Goal: Entertainment & Leisure: Consume media (video, audio)

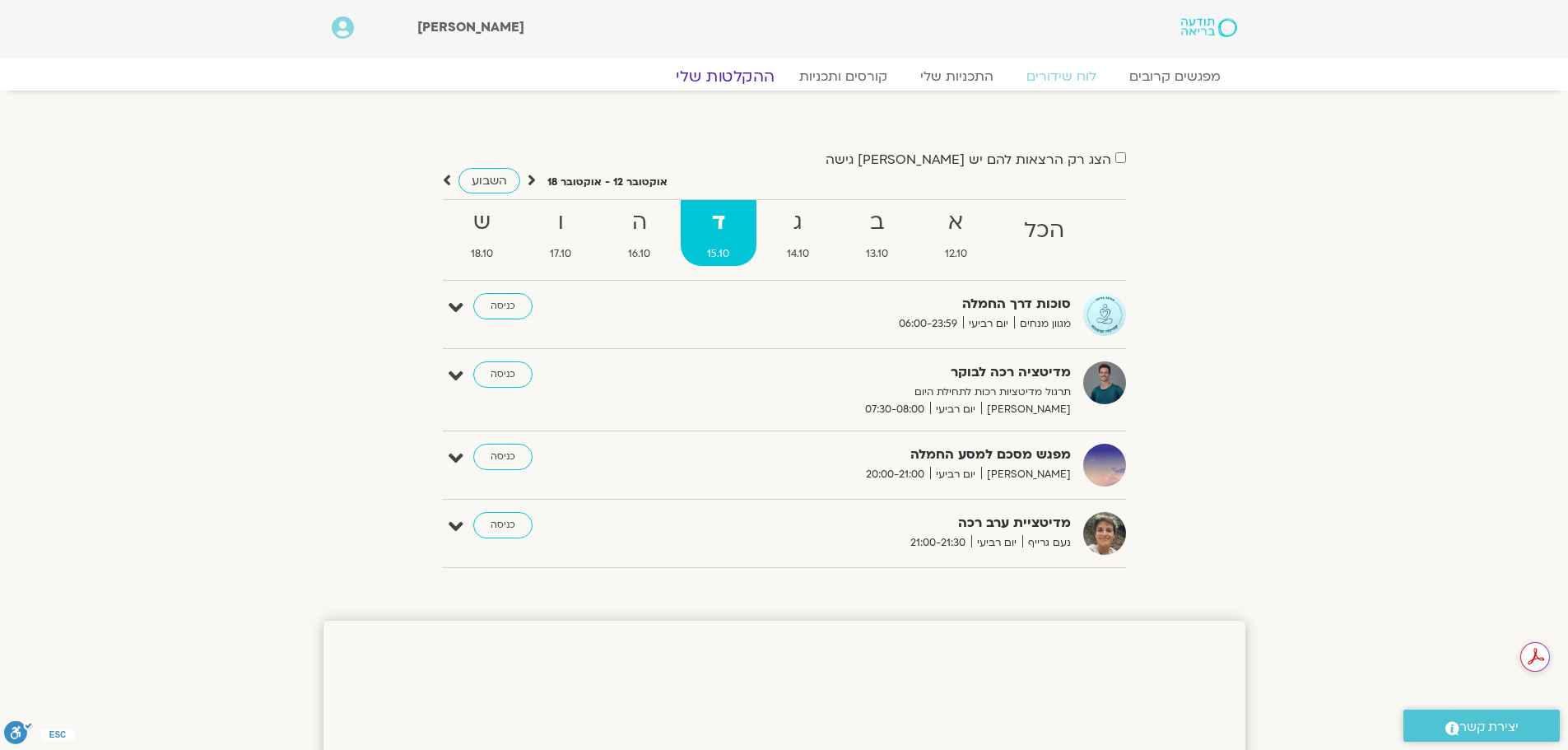
click at [757, 75] on link "ההקלטות שלי" at bounding box center [725, 76] width 138 height 20
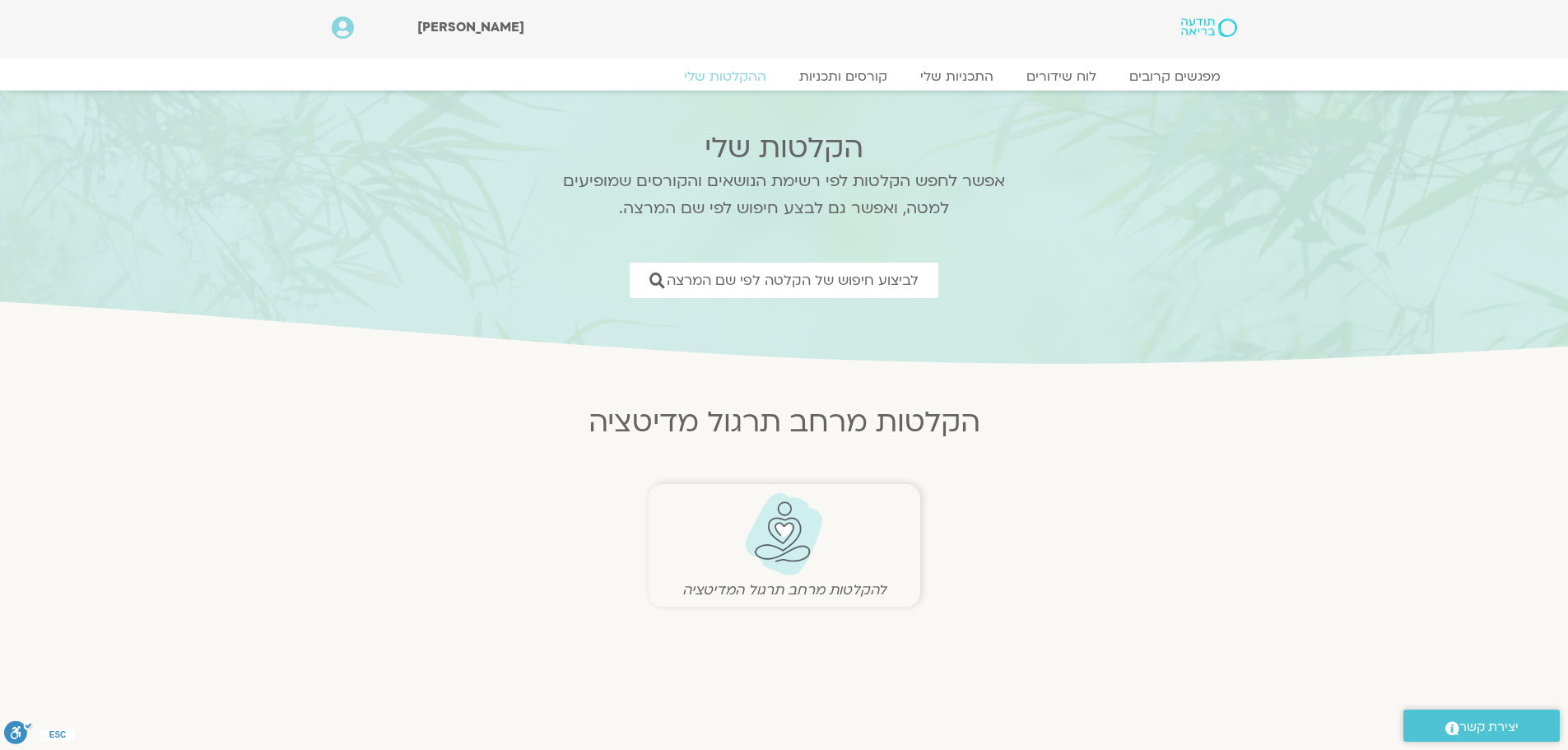
click at [781, 548] on img at bounding box center [784, 534] width 82 height 84
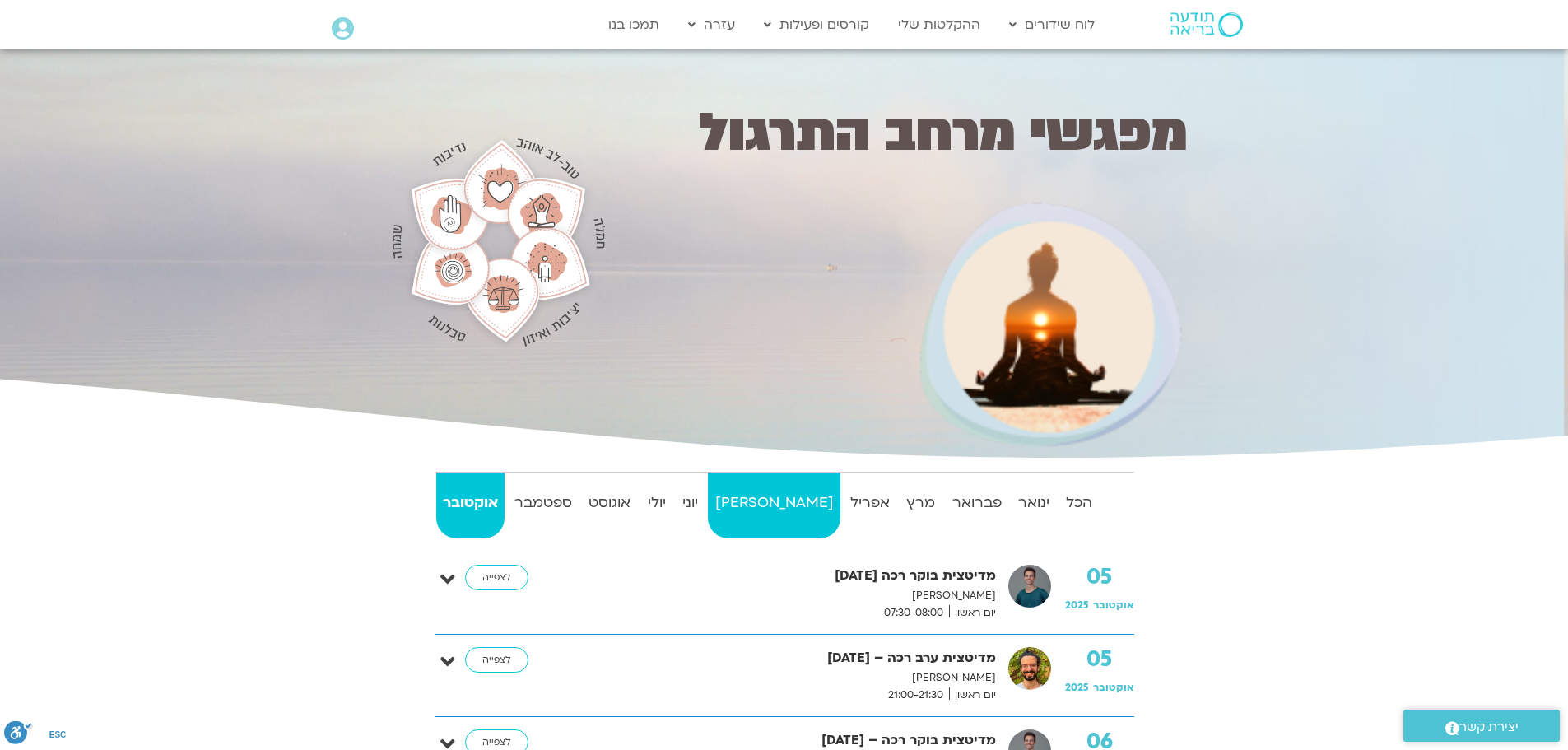
click at [789, 504] on strong "מאי" at bounding box center [773, 502] width 132 height 25
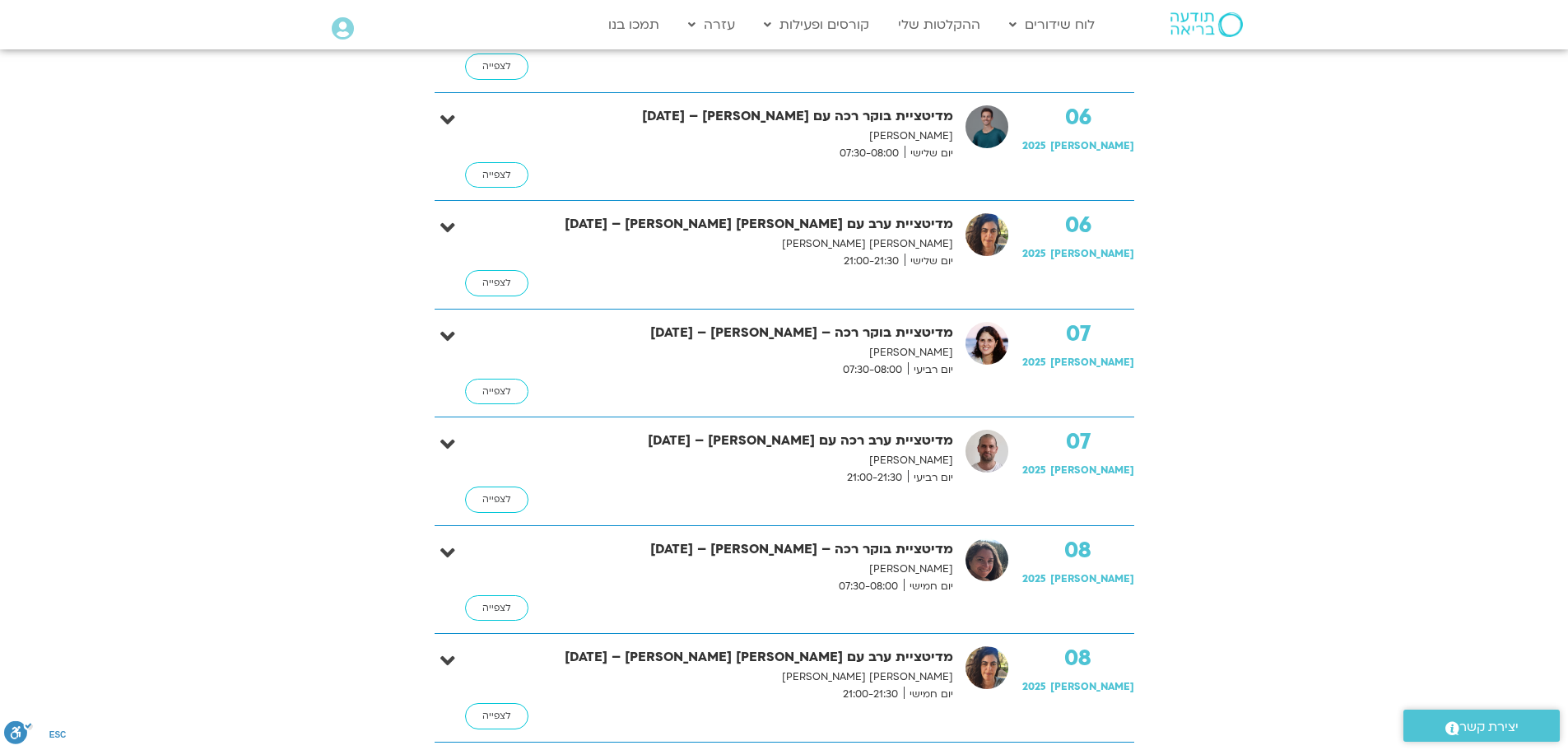
scroll to position [906, 0]
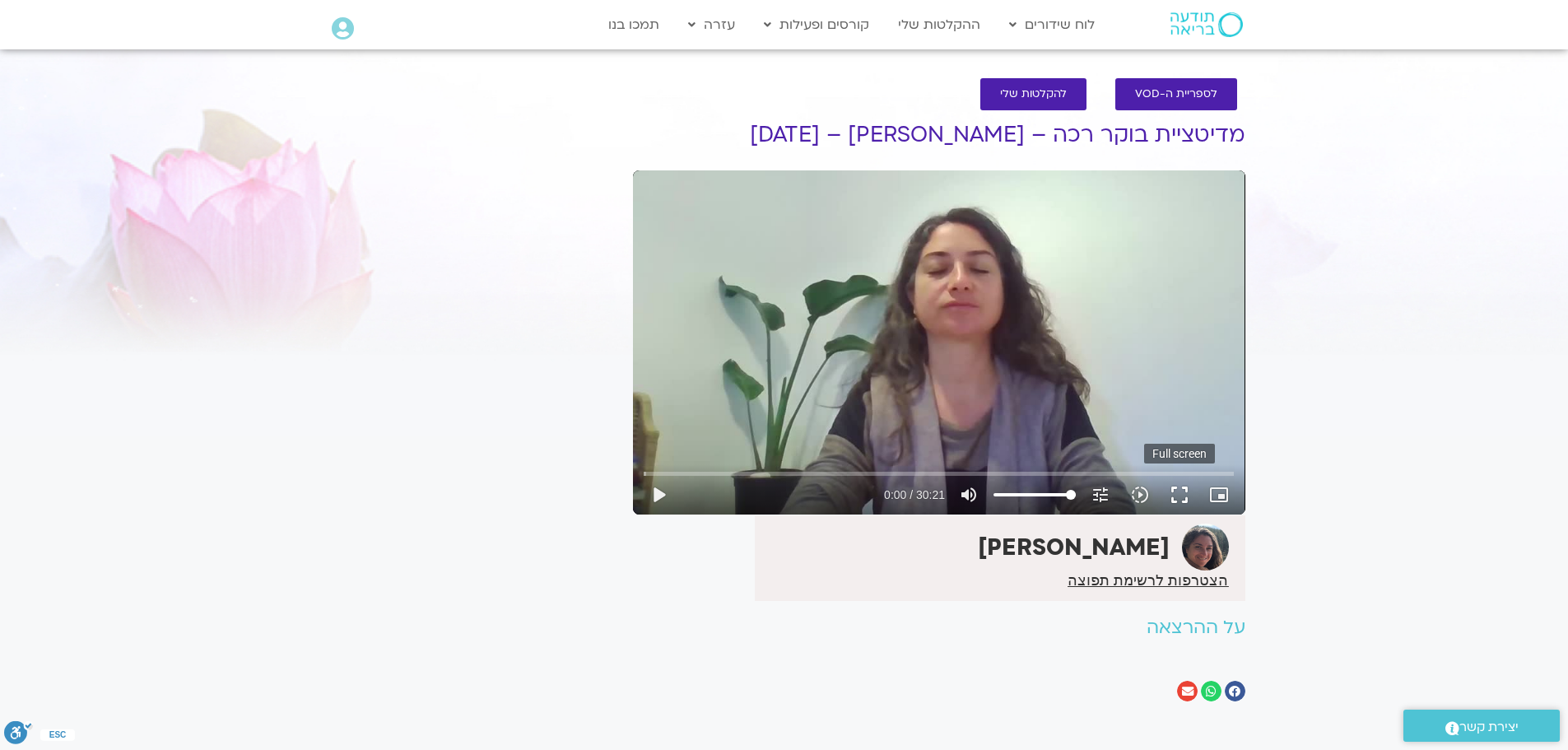
click at [1187, 496] on button "fullscreen" at bounding box center [1180, 495] width 40 height 40
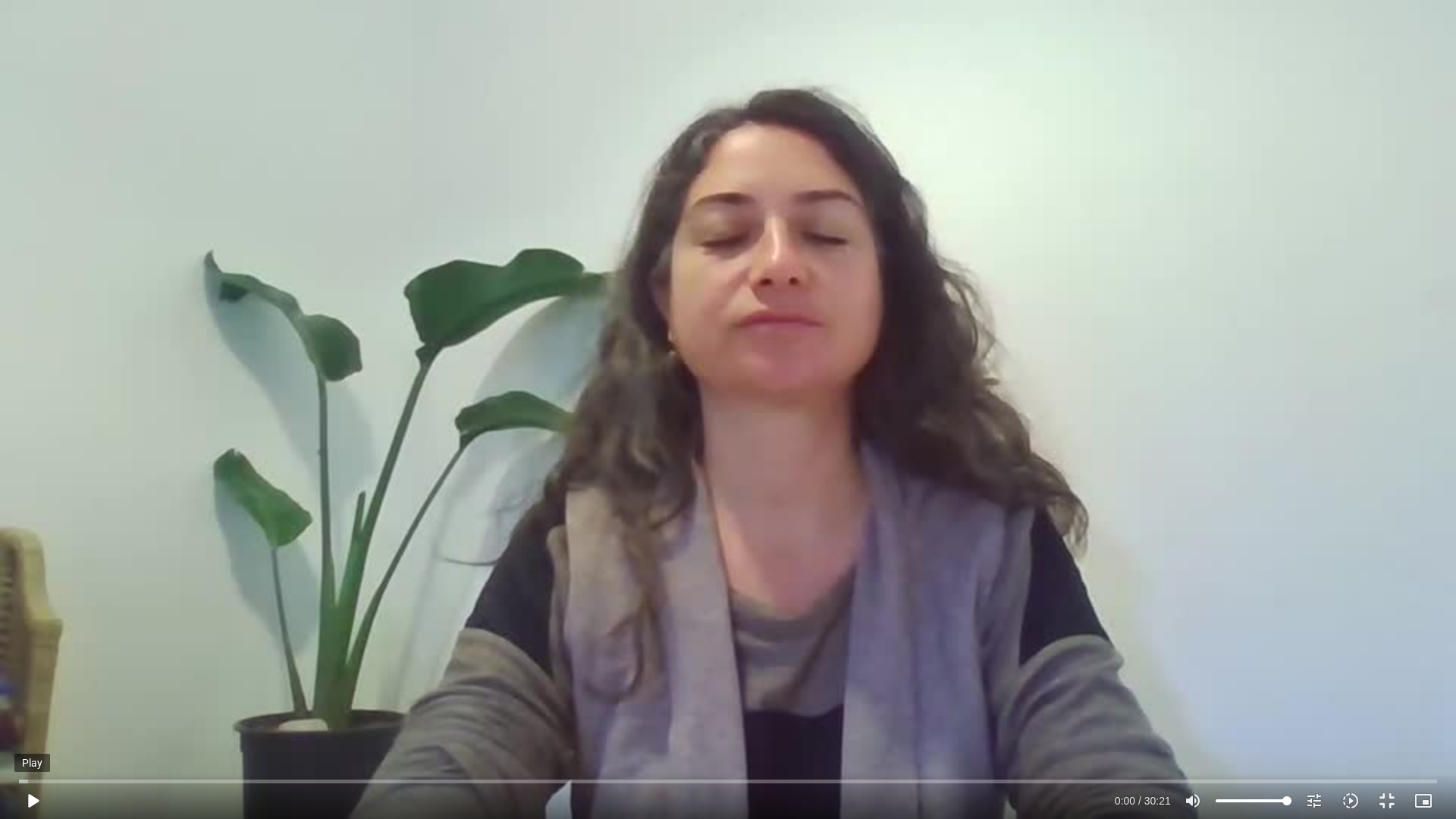
click at [37, 802] on button "play_arrow" at bounding box center [33, 801] width 37 height 37
type input "0.993145"
click at [1382, 795] on button "fullscreen_exit" at bounding box center [1387, 801] width 37 height 37
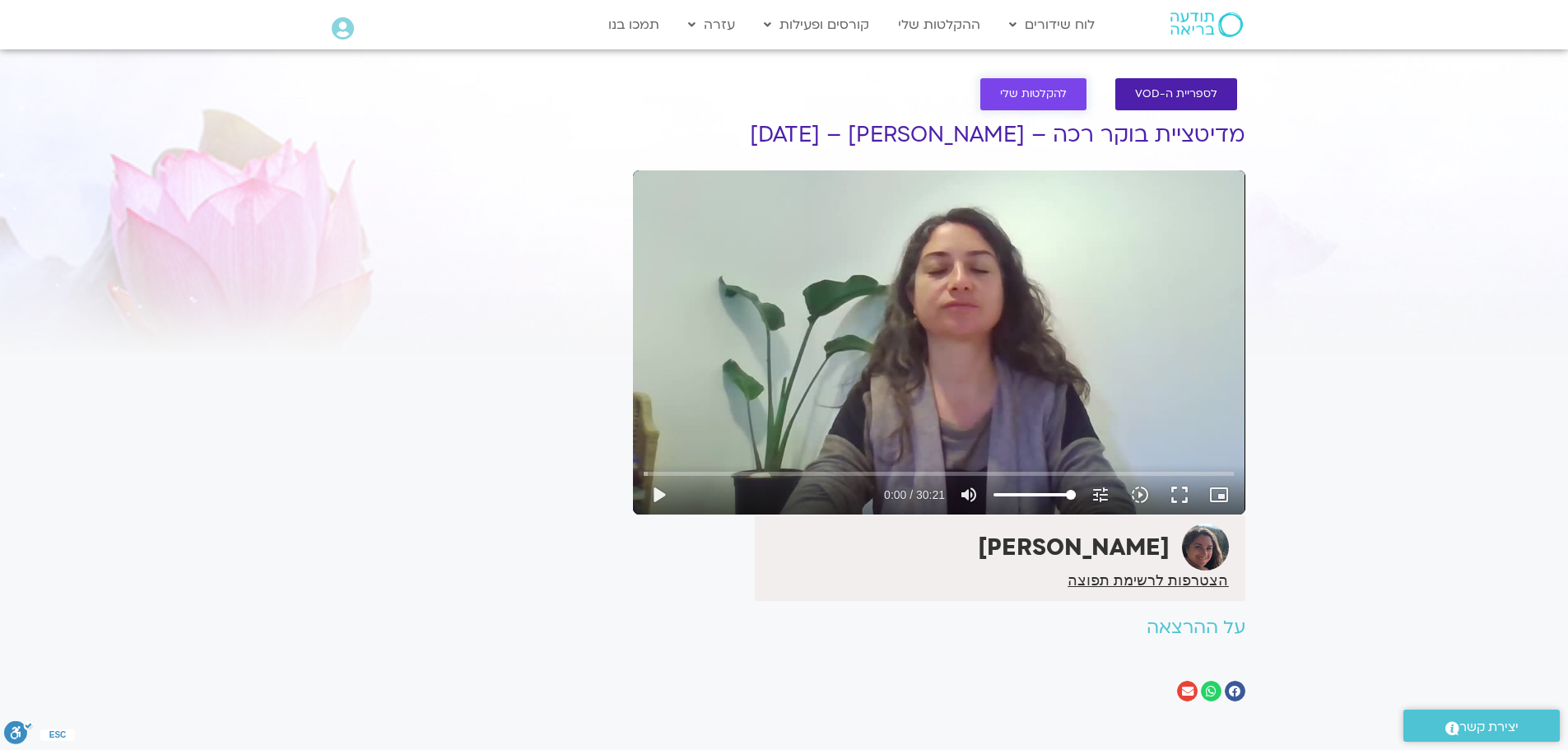
click at [1027, 101] on span "להקלטות שלי" at bounding box center [1033, 94] width 66 height 13
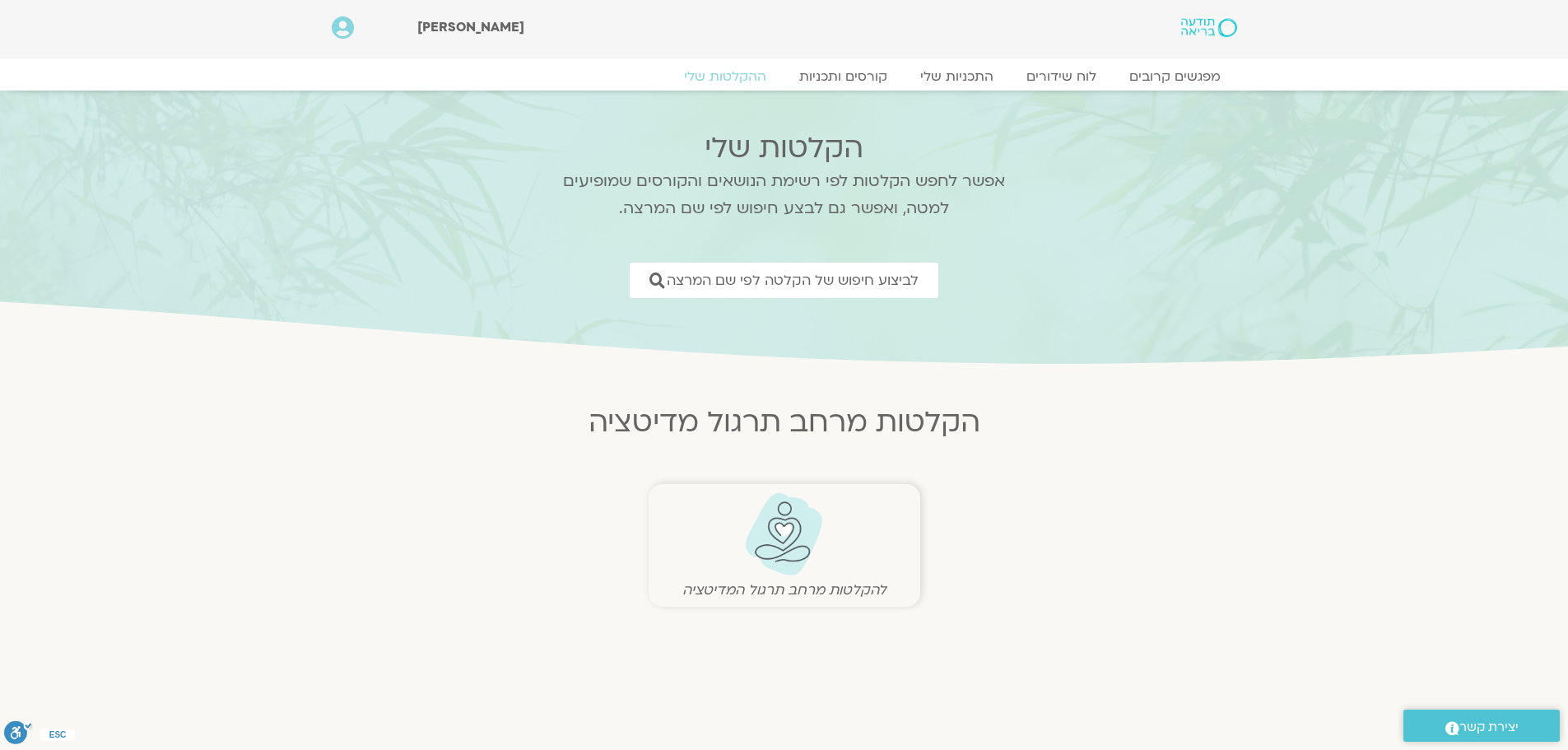
click at [807, 521] on img at bounding box center [784, 534] width 82 height 84
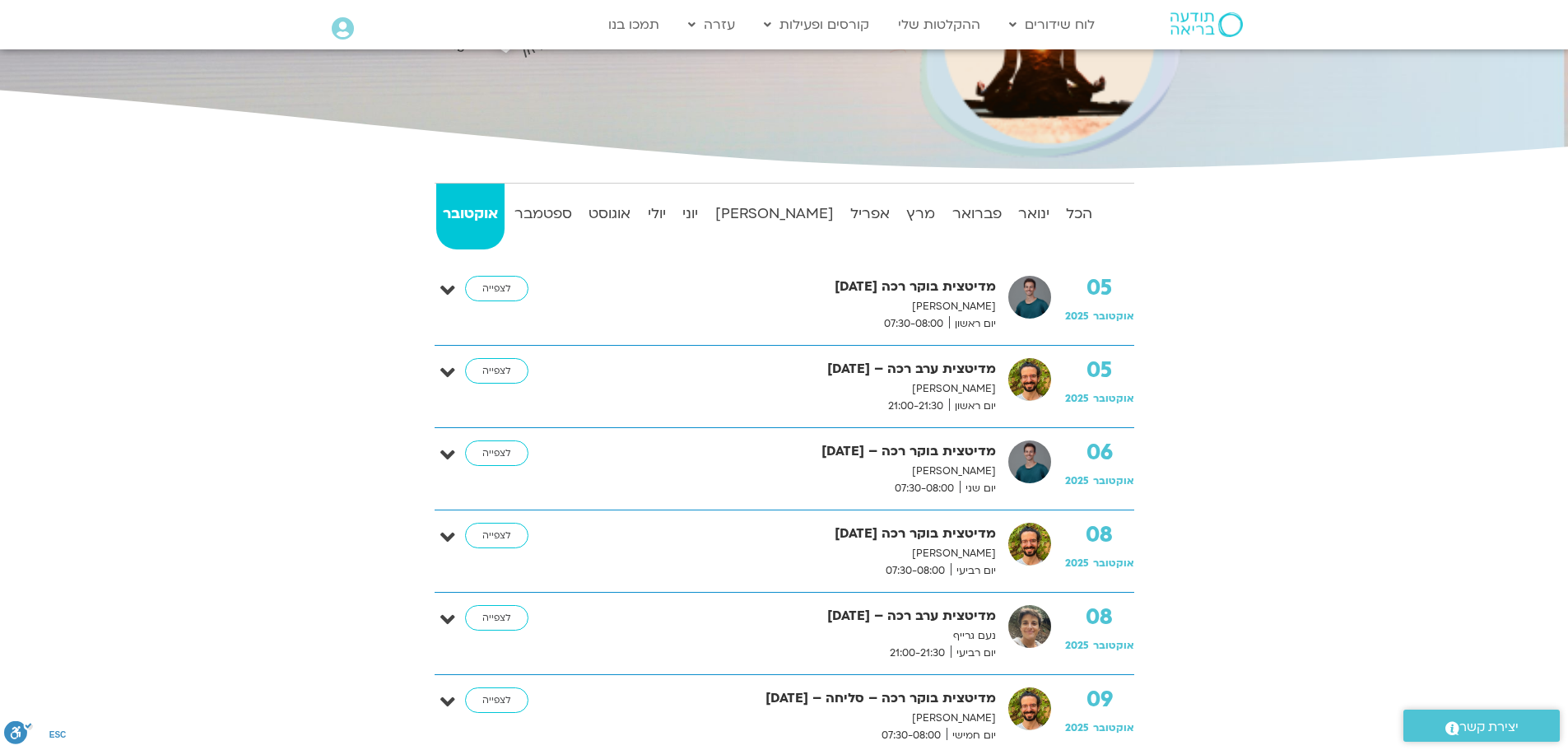
scroll to position [83, 0]
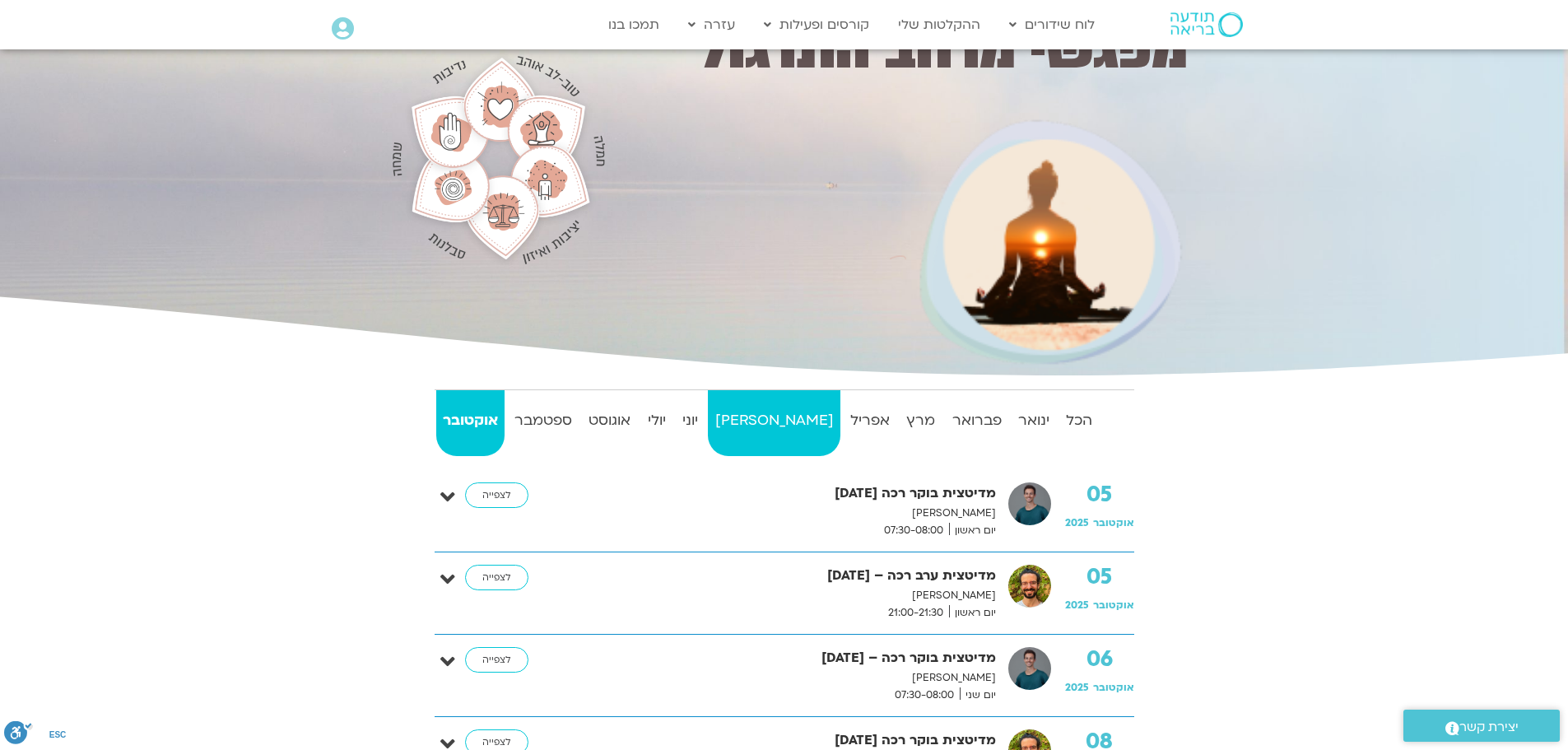
click at [773, 416] on strong "מאי" at bounding box center [773, 420] width 132 height 25
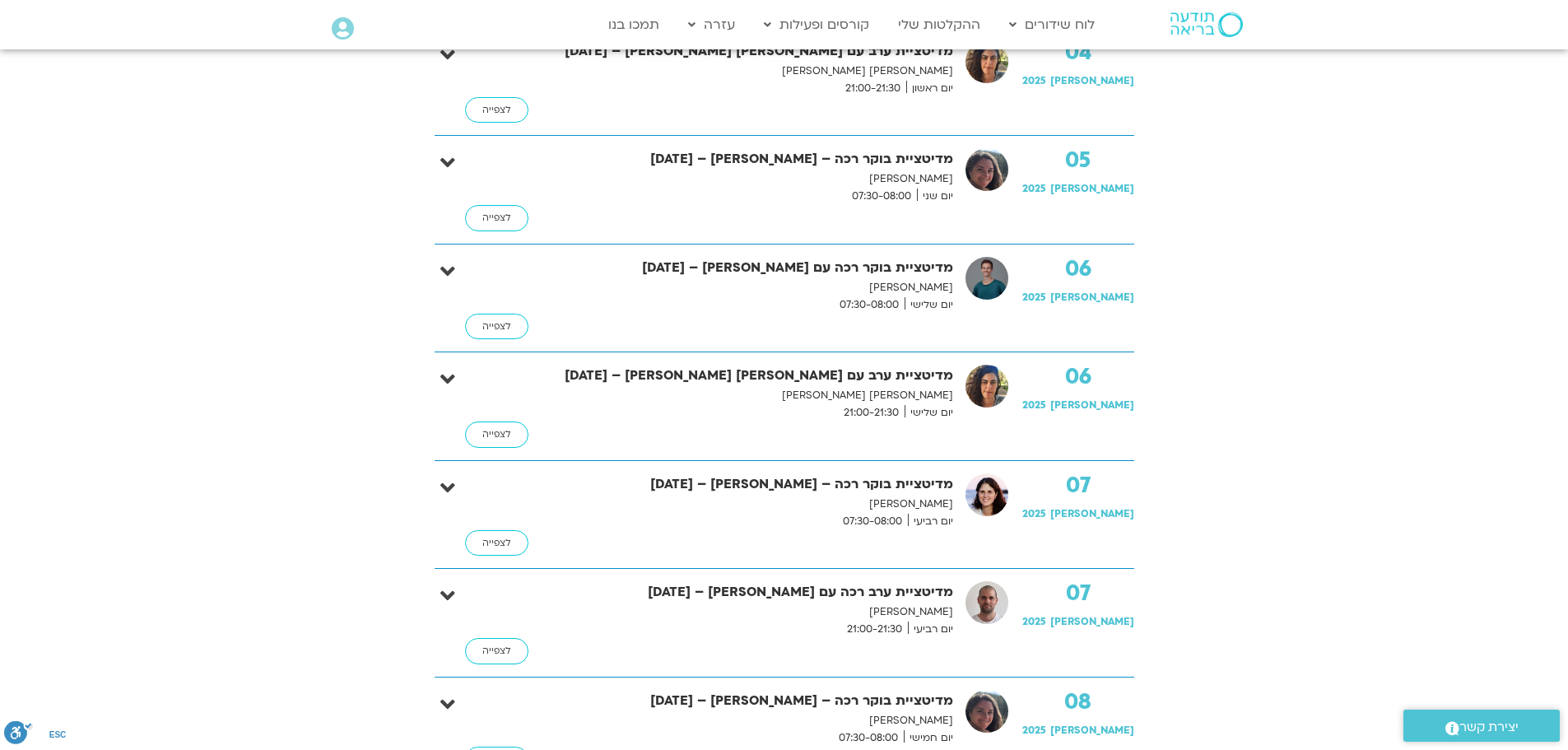
scroll to position [824, 0]
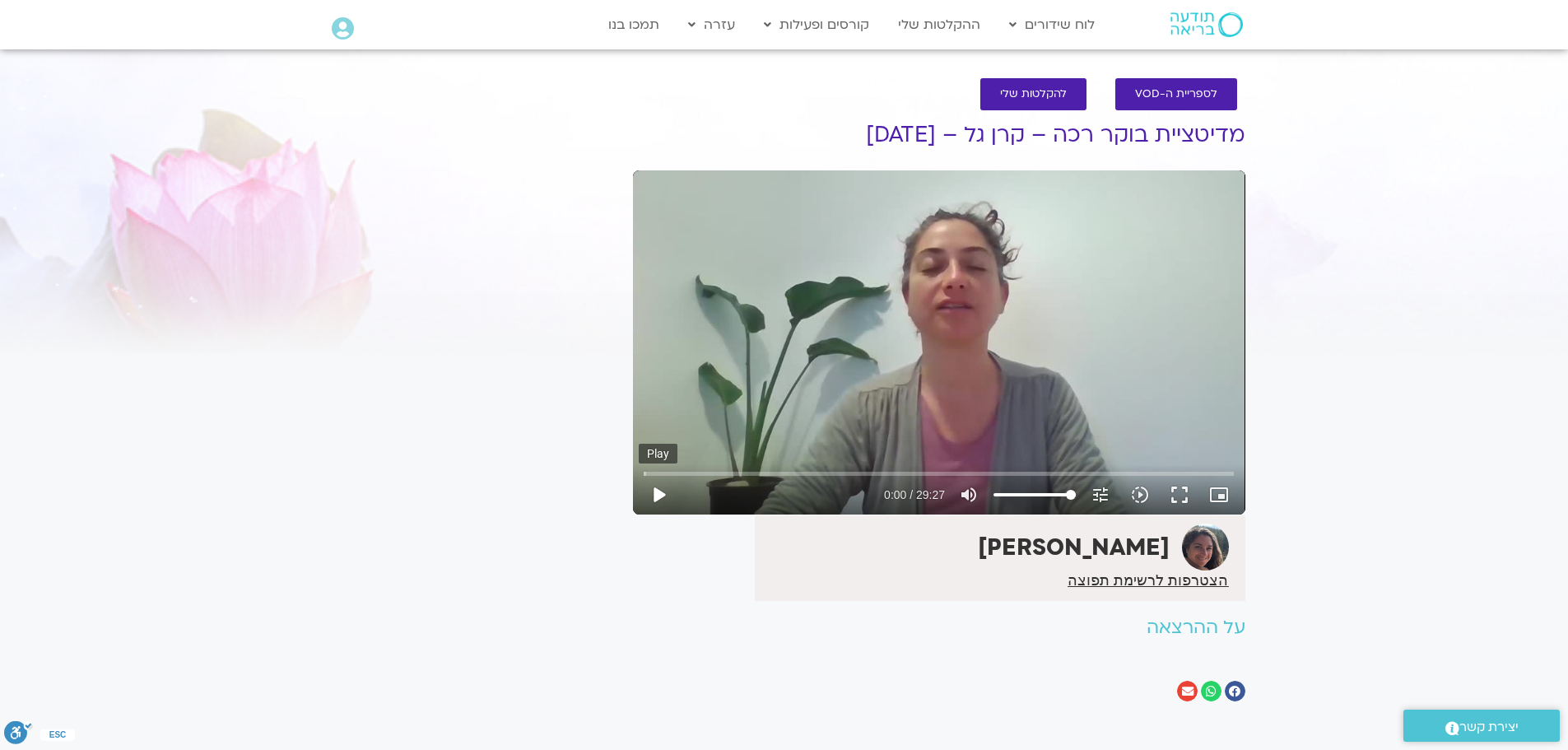
click at [663, 496] on button "play_arrow" at bounding box center [659, 495] width 40 height 40
drag, startPoint x: 1179, startPoint y: 500, endPoint x: 1180, endPoint y: 600, distance: 100.0
click at [1180, 500] on button "fullscreen" at bounding box center [1180, 495] width 40 height 40
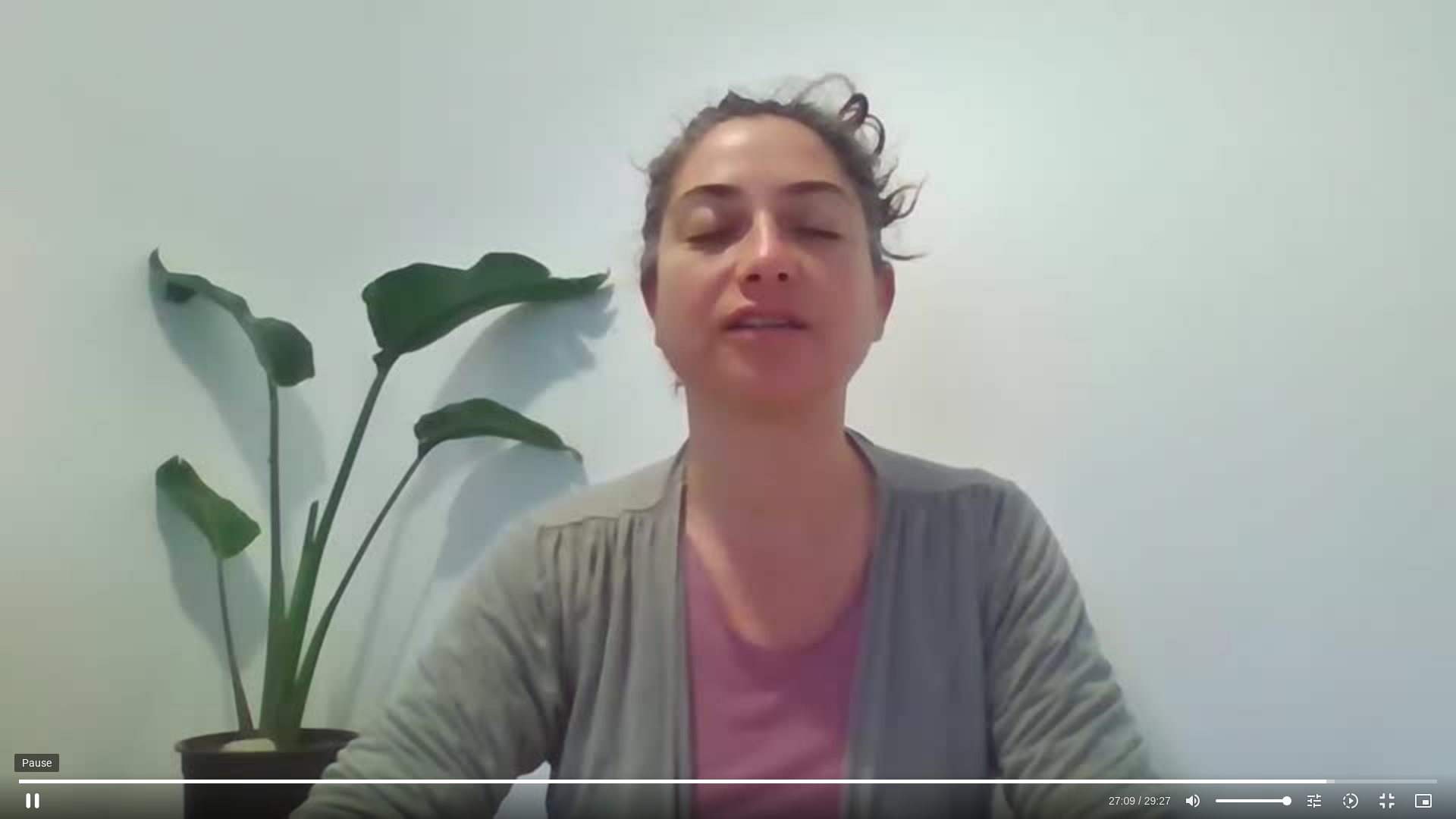
click at [37, 794] on button "pause" at bounding box center [33, 801] width 37 height 37
type input "1629.539434"
click at [1384, 805] on button "fullscreen_exit" at bounding box center [1387, 801] width 37 height 37
